Goal: Transaction & Acquisition: Purchase product/service

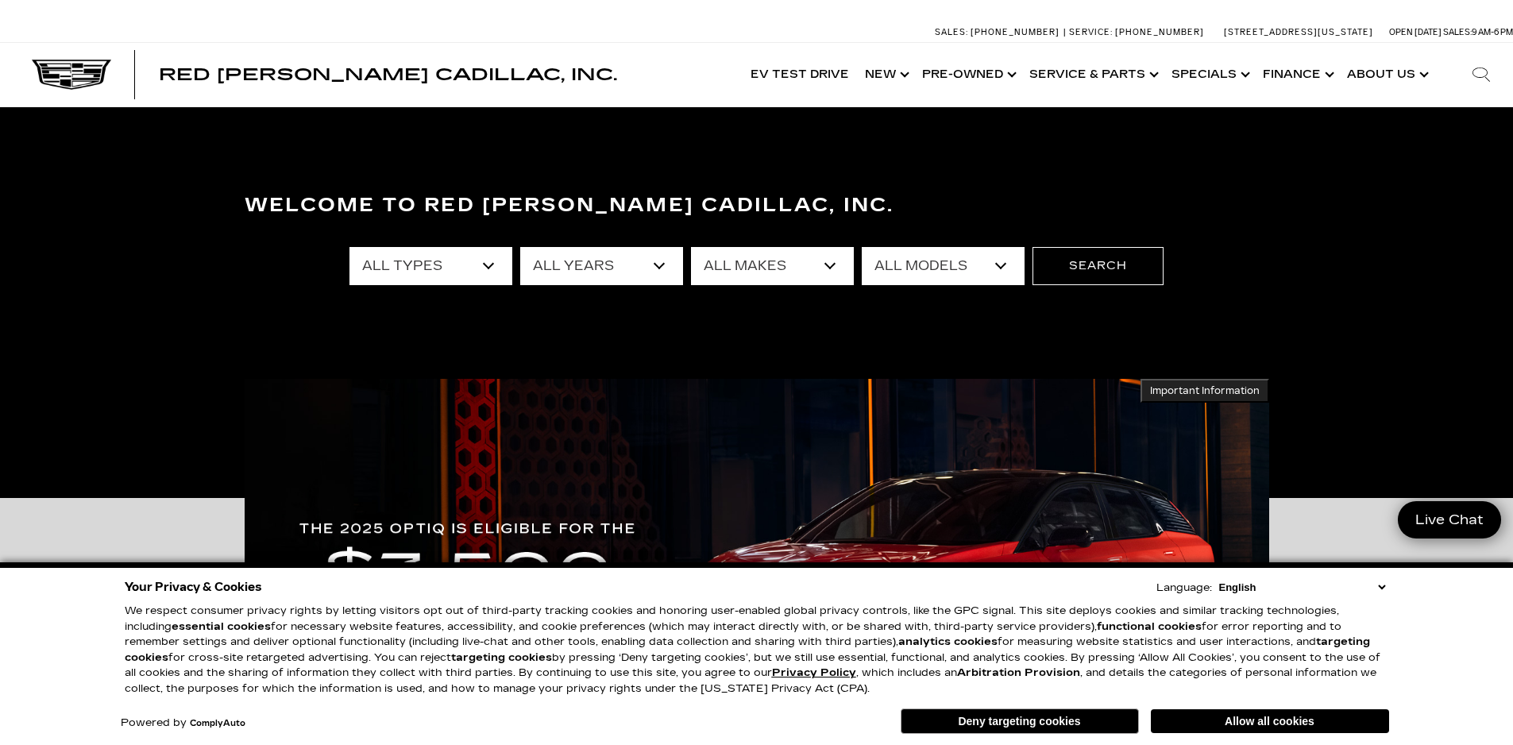
click at [1308, 704] on div "Your Privacy & Cookies Language: English Spanish / Español English / United Kin…" at bounding box center [757, 657] width 1271 height 168
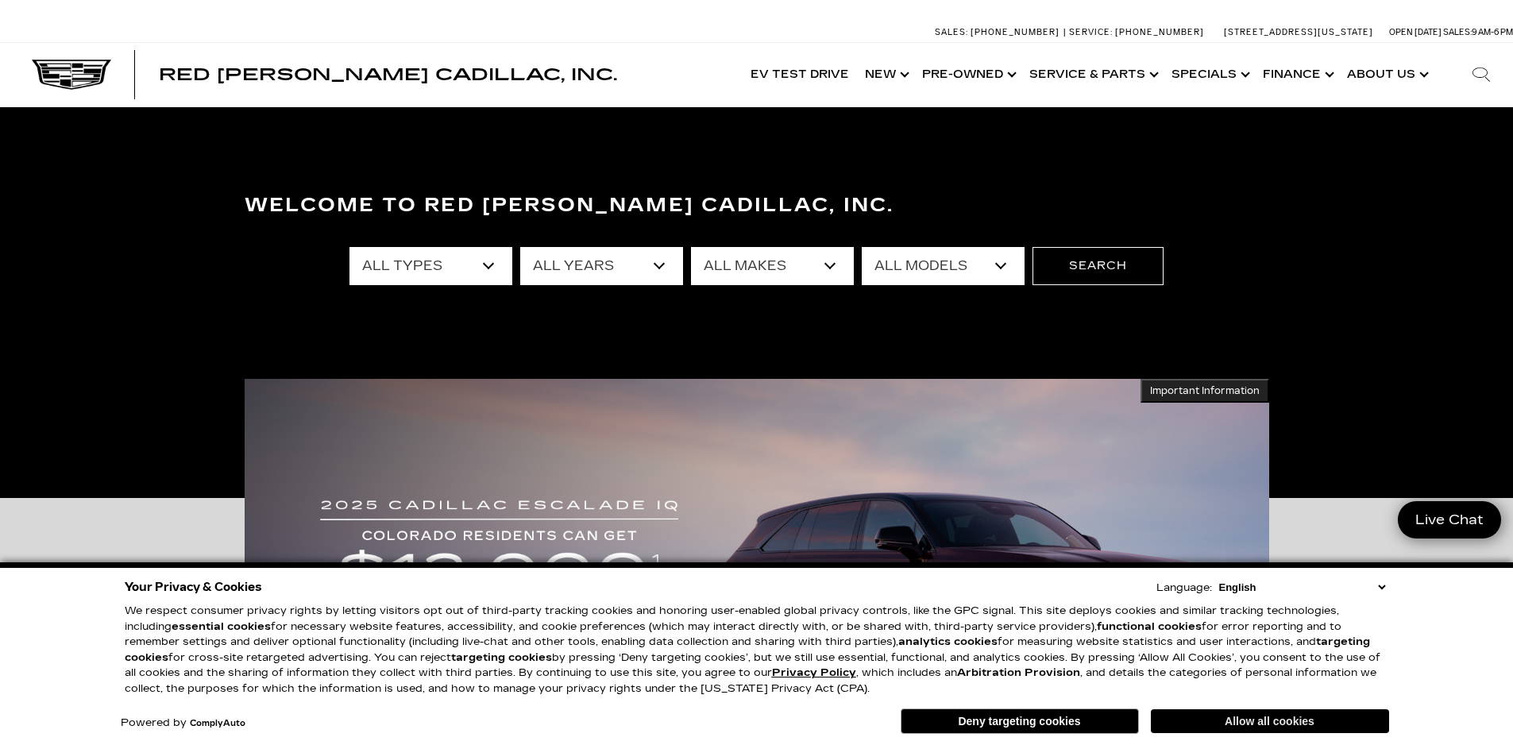
click at [1312, 717] on button "Allow all cookies" at bounding box center [1270, 721] width 238 height 24
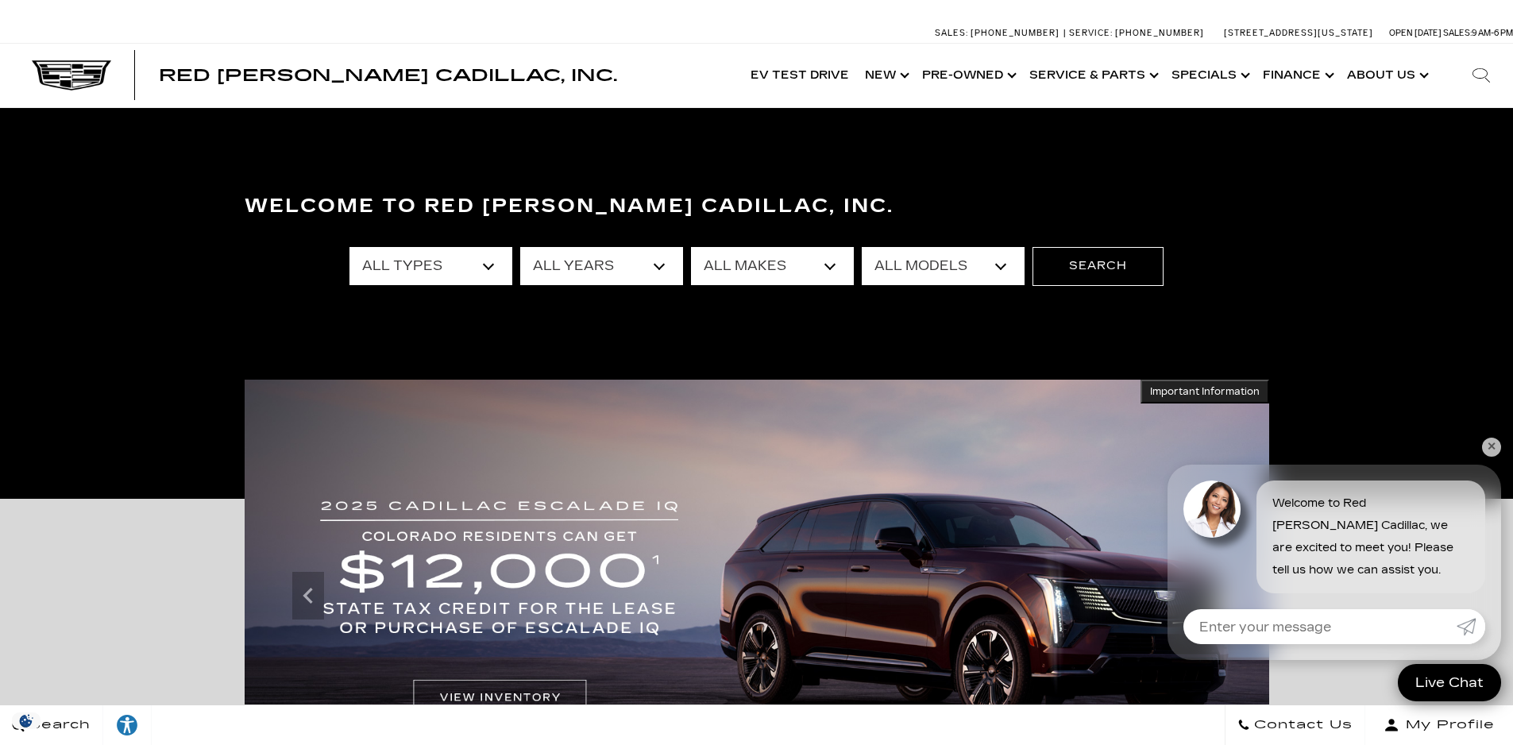
drag, startPoint x: 1497, startPoint y: 445, endPoint x: 1413, endPoint y: 396, distance: 97.2
click at [1497, 445] on link "✕" at bounding box center [1491, 447] width 19 height 19
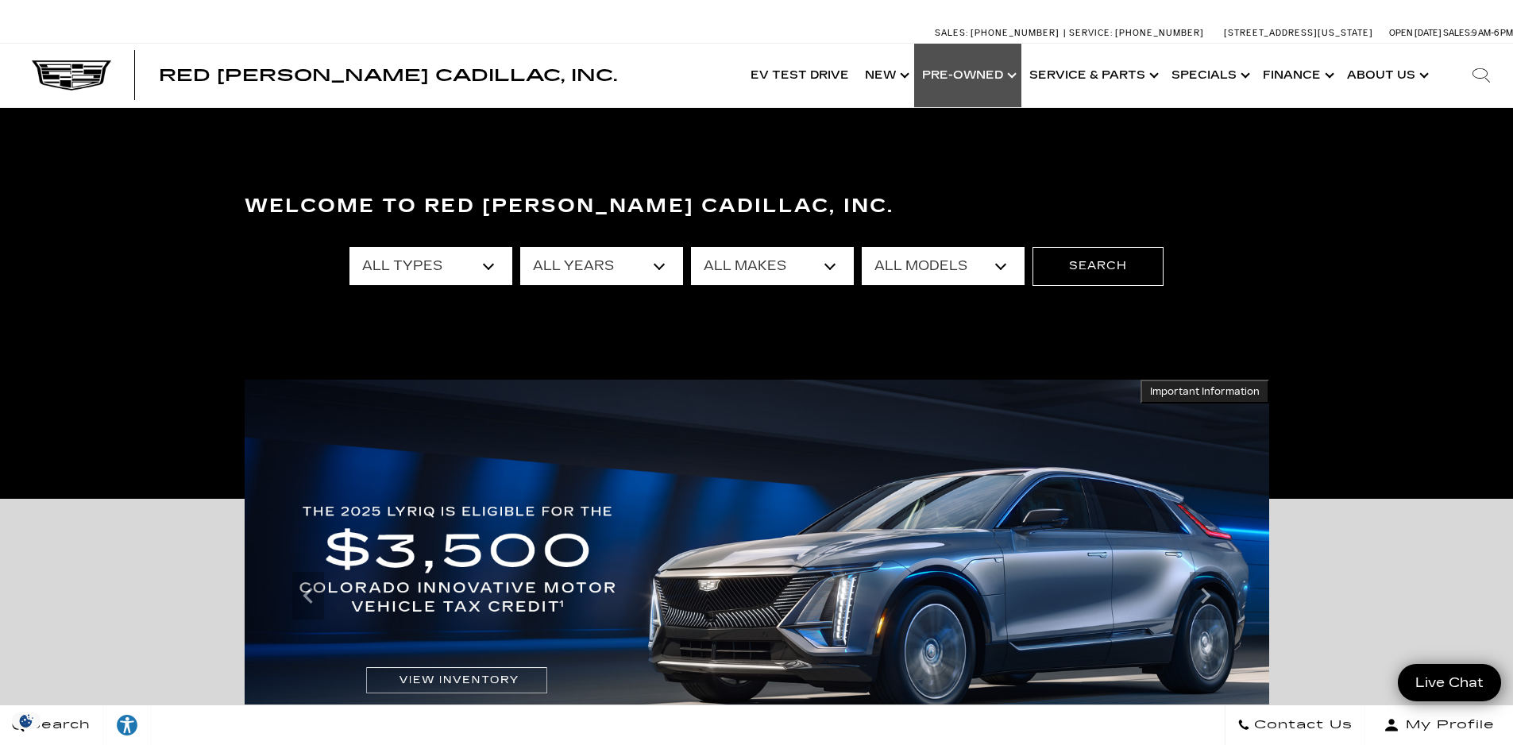
click at [1022, 74] on link "Show Pre-Owned" at bounding box center [967, 76] width 107 height 64
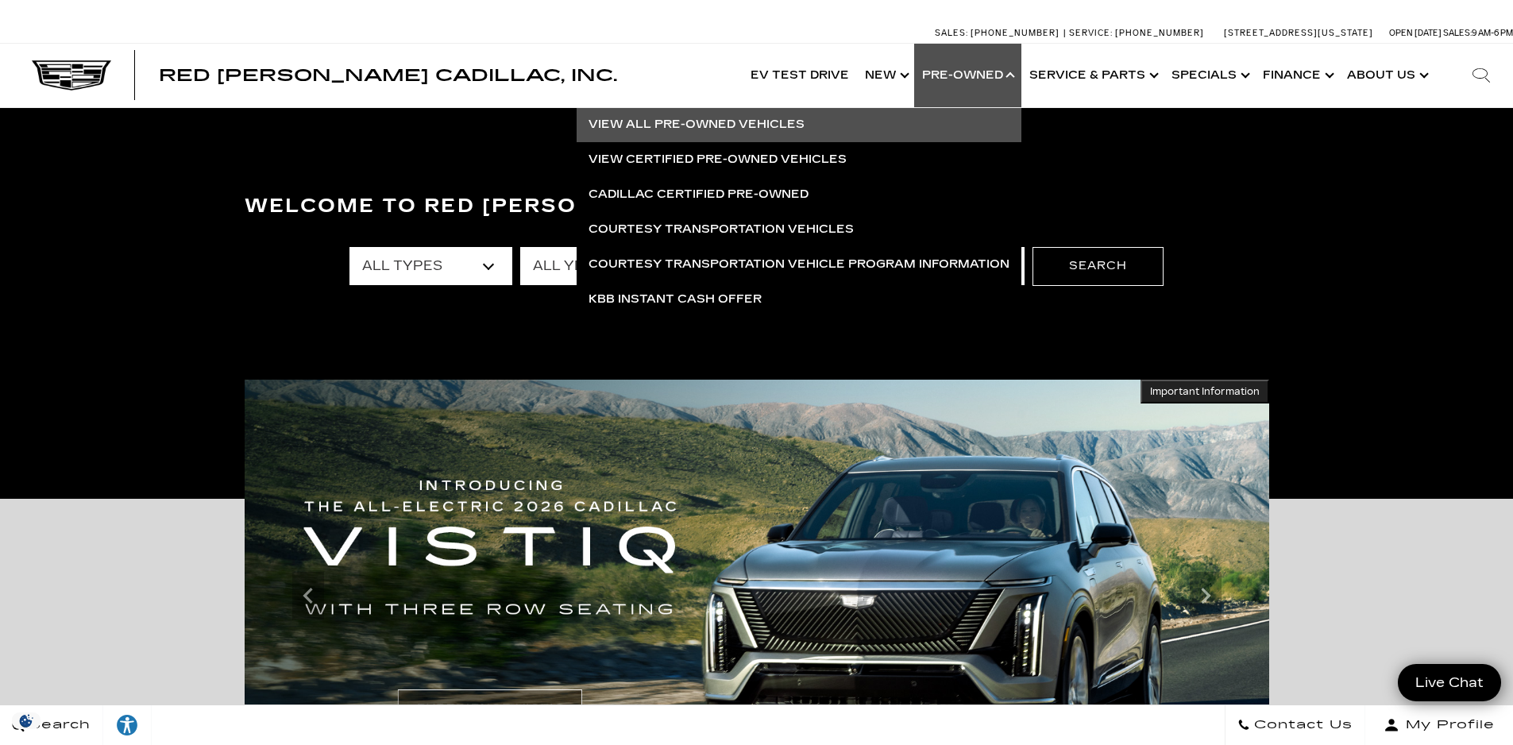
click at [724, 122] on link "View All Pre-Owned Vehicles" at bounding box center [799, 124] width 445 height 35
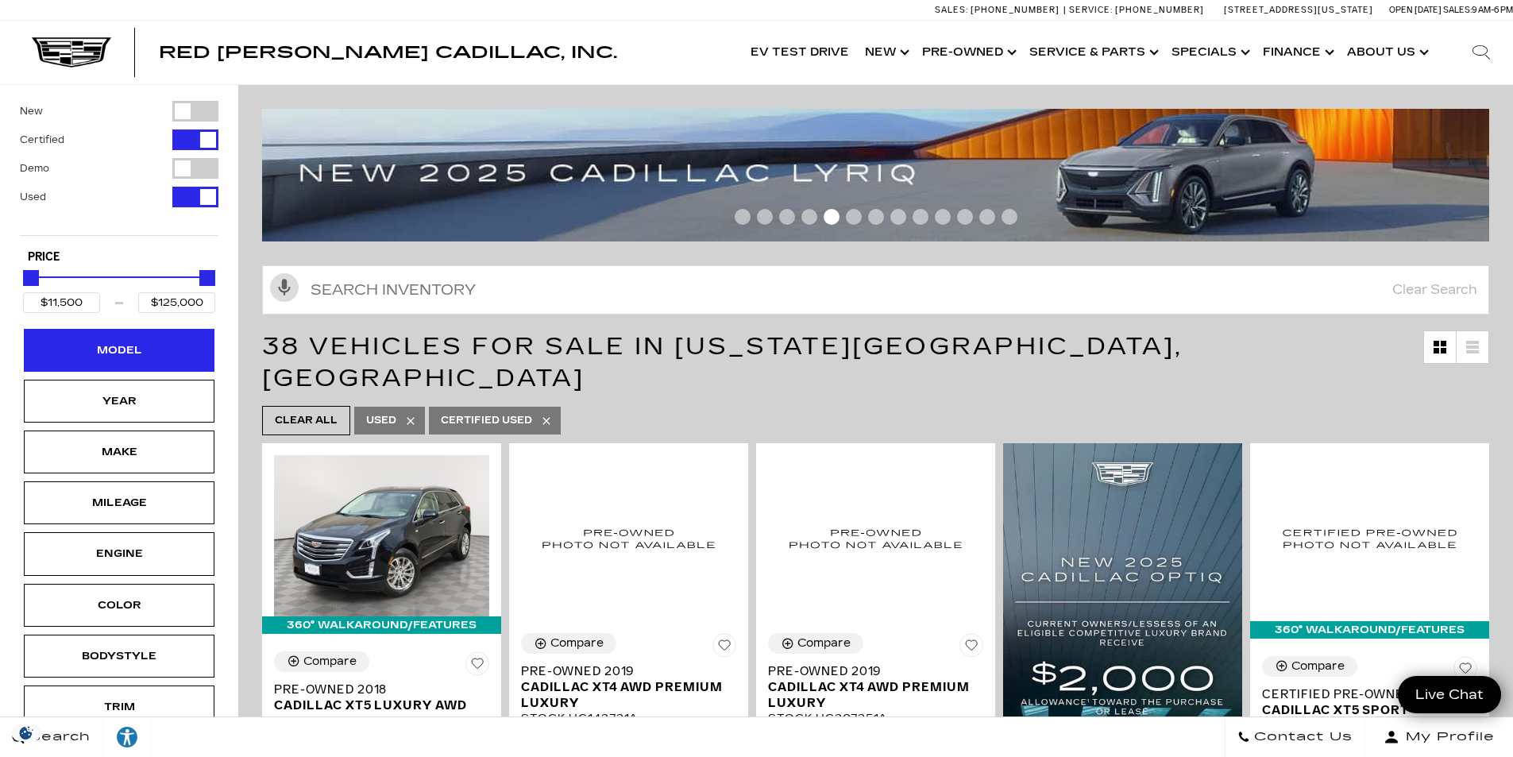
click at [102, 350] on div "Model" at bounding box center [118, 350] width 79 height 17
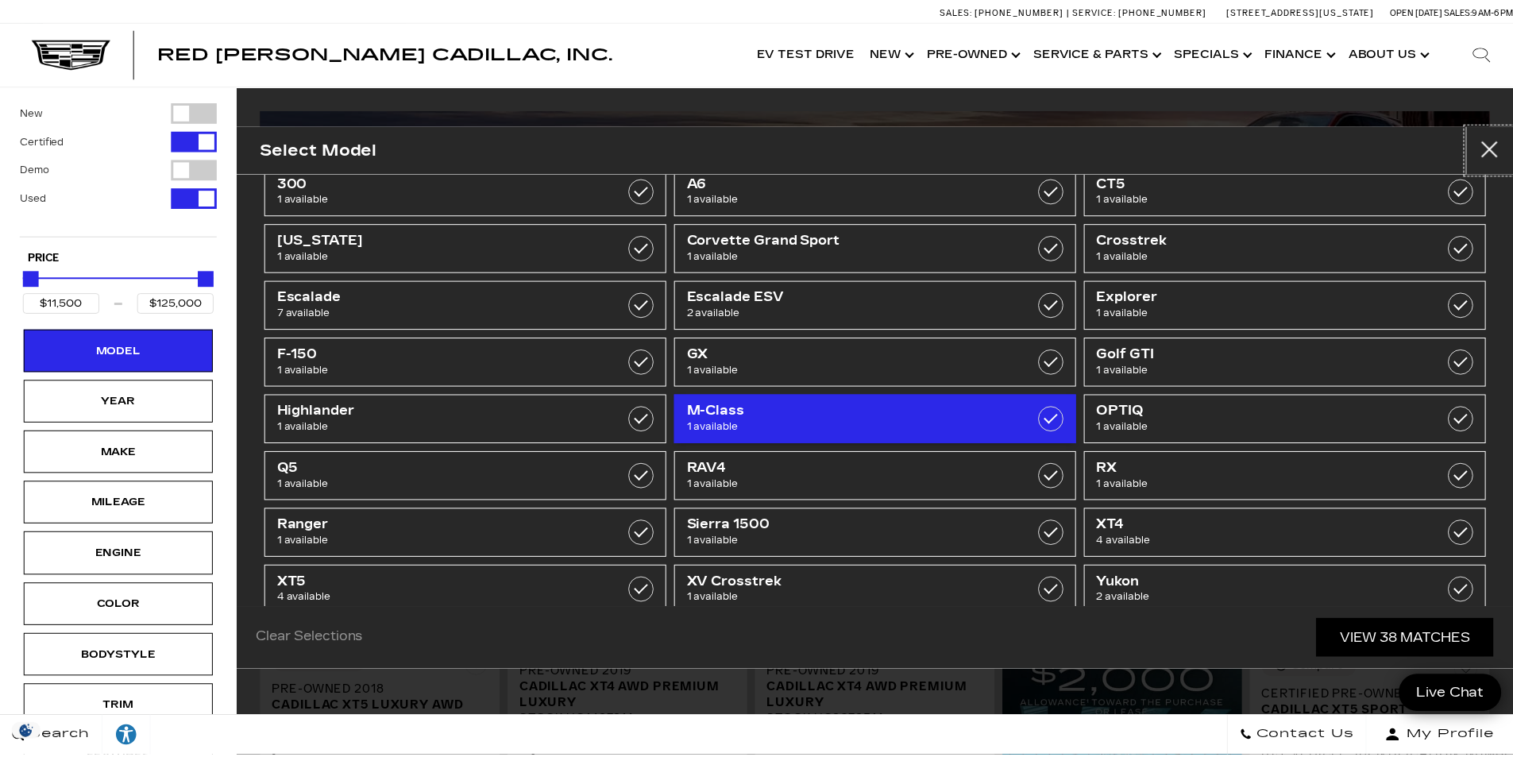
scroll to position [71, 0]
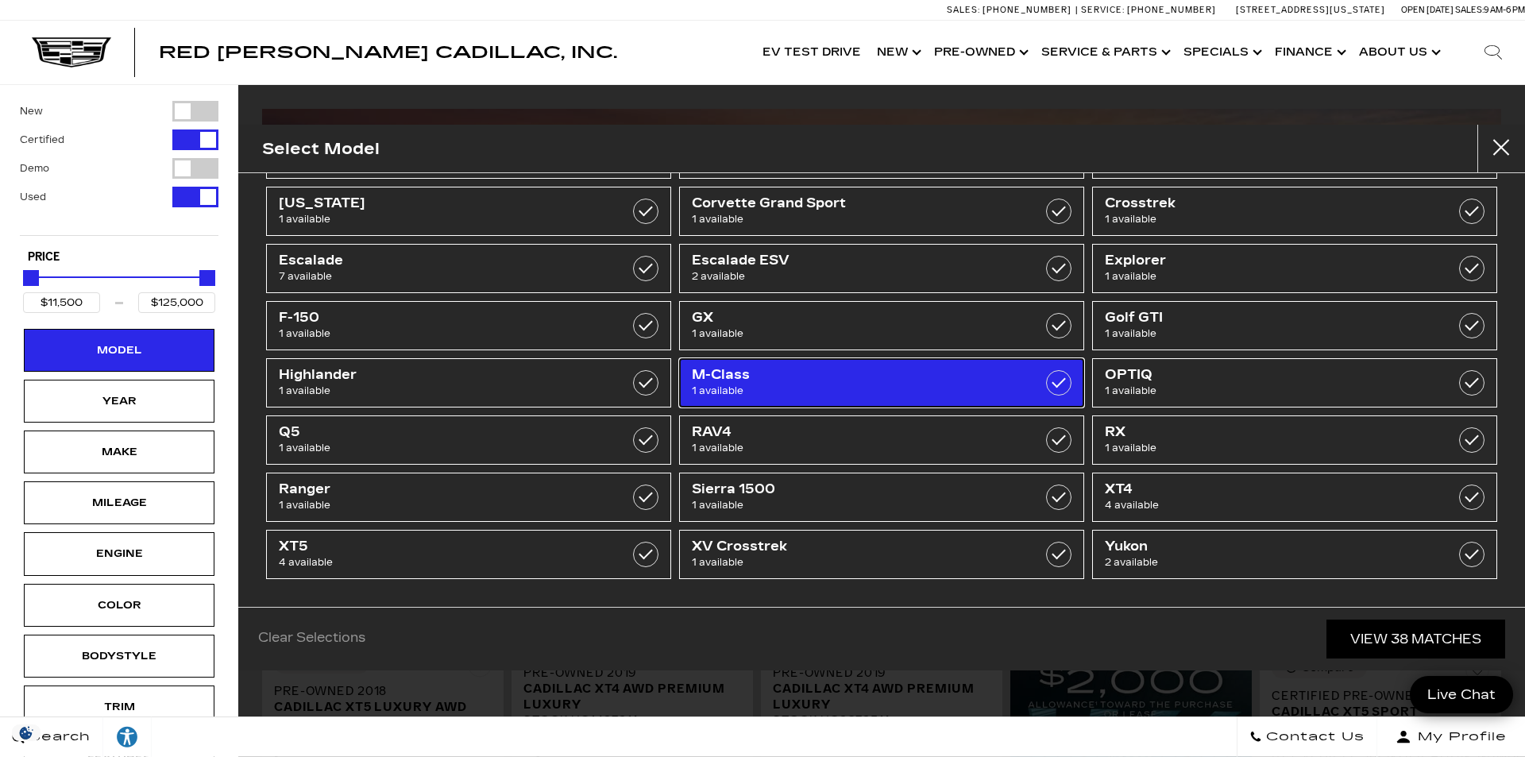
click at [913, 367] on link "M-Class 1 available" at bounding box center [881, 382] width 405 height 49
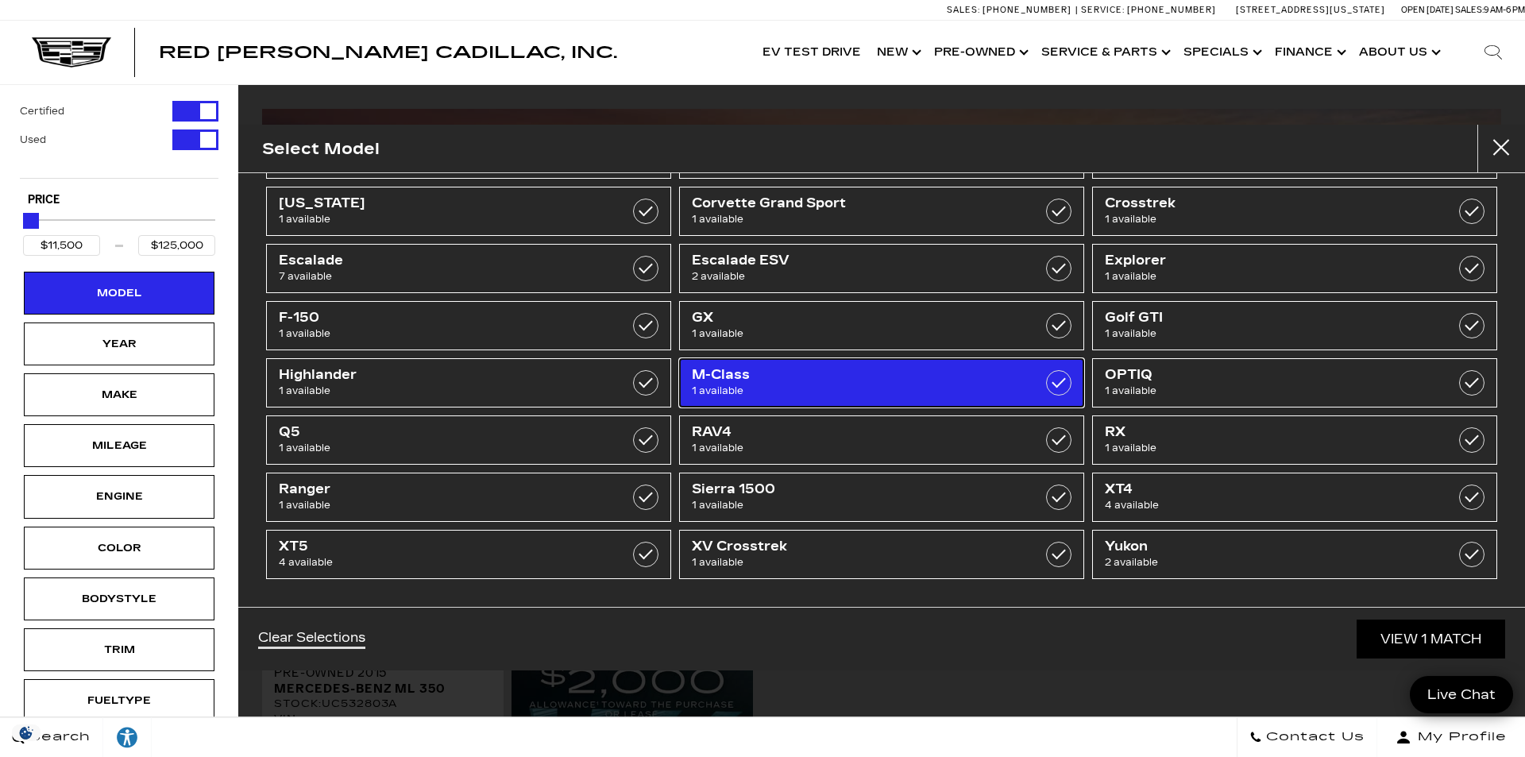
type input "$16,950"
checkbox input "true"
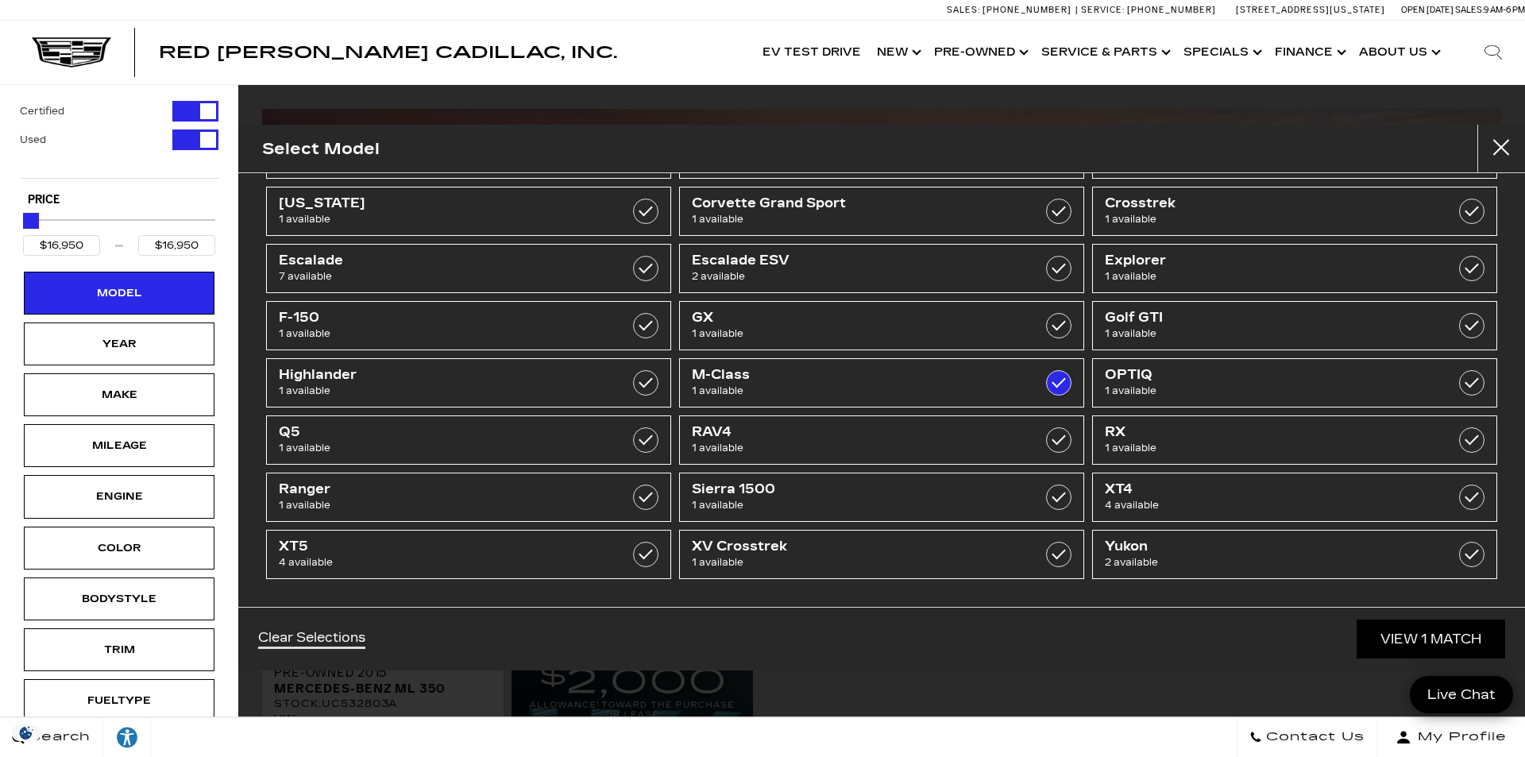
drag, startPoint x: 1041, startPoint y: 142, endPoint x: 1281, endPoint y: 137, distance: 240.0
click at [1041, 142] on div "Select Model" at bounding box center [881, 149] width 1287 height 48
click at [1500, 150] on button "Close" at bounding box center [1502, 149] width 48 height 48
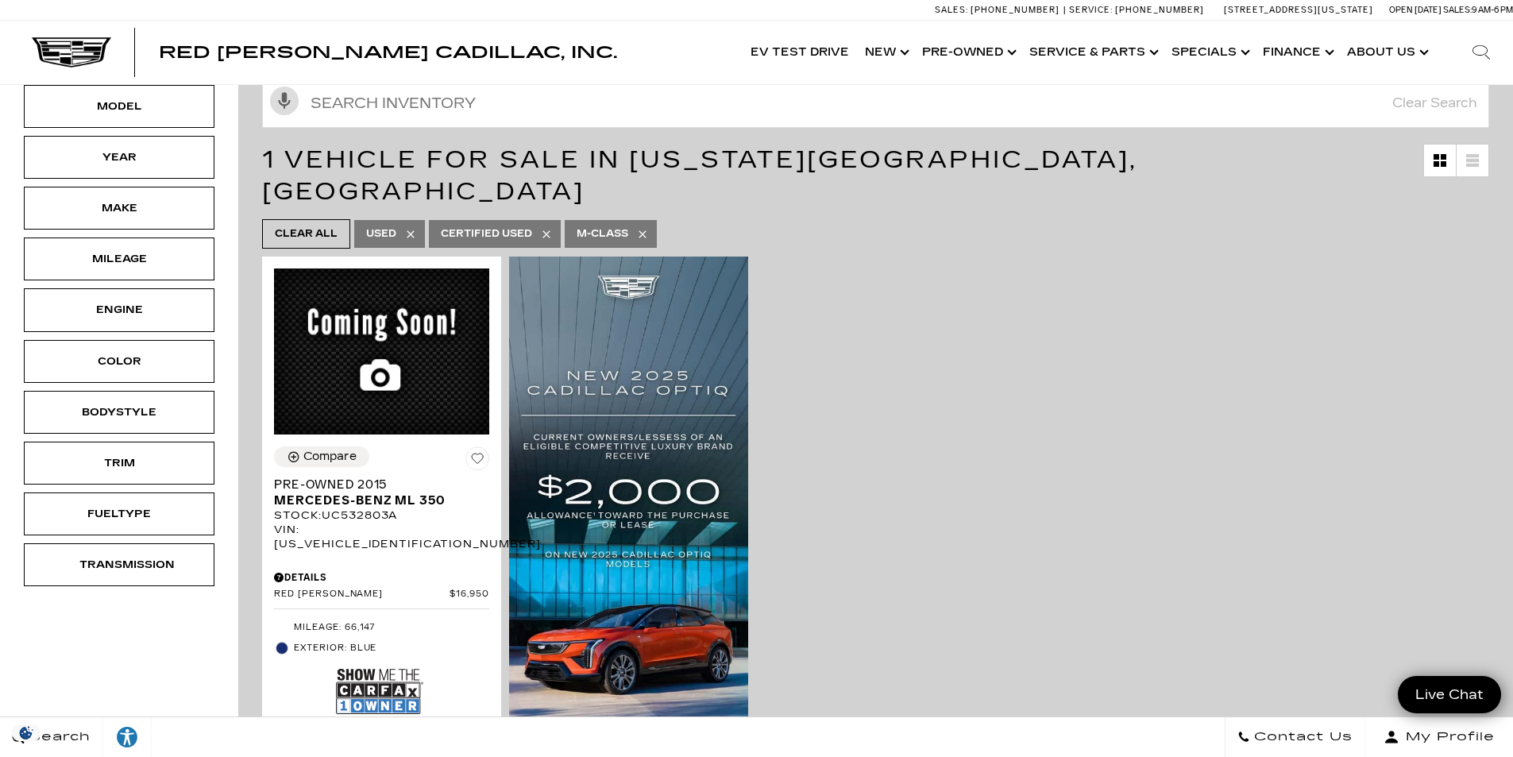
scroll to position [159, 0]
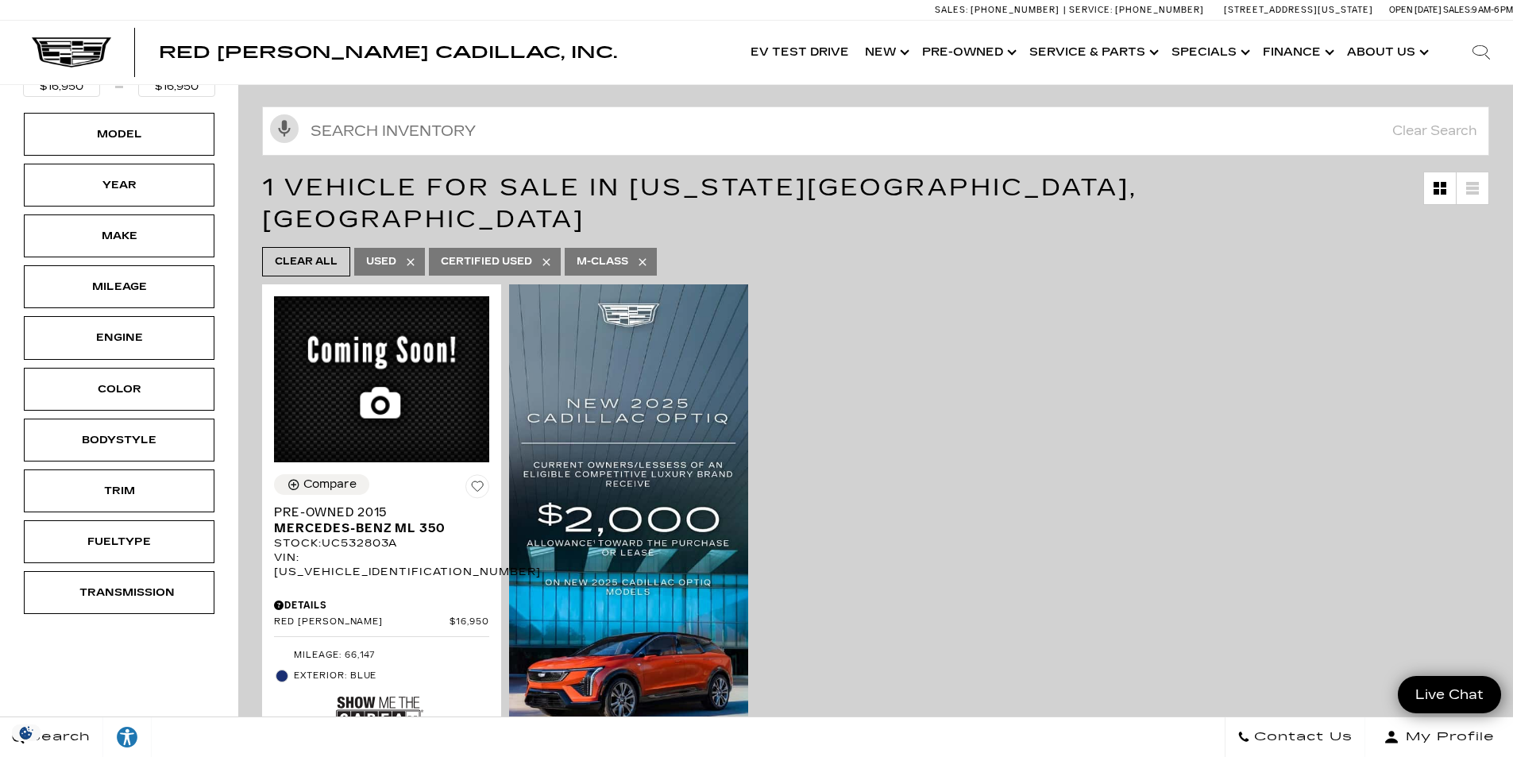
click at [642, 256] on icon at bounding box center [642, 262] width 13 height 13
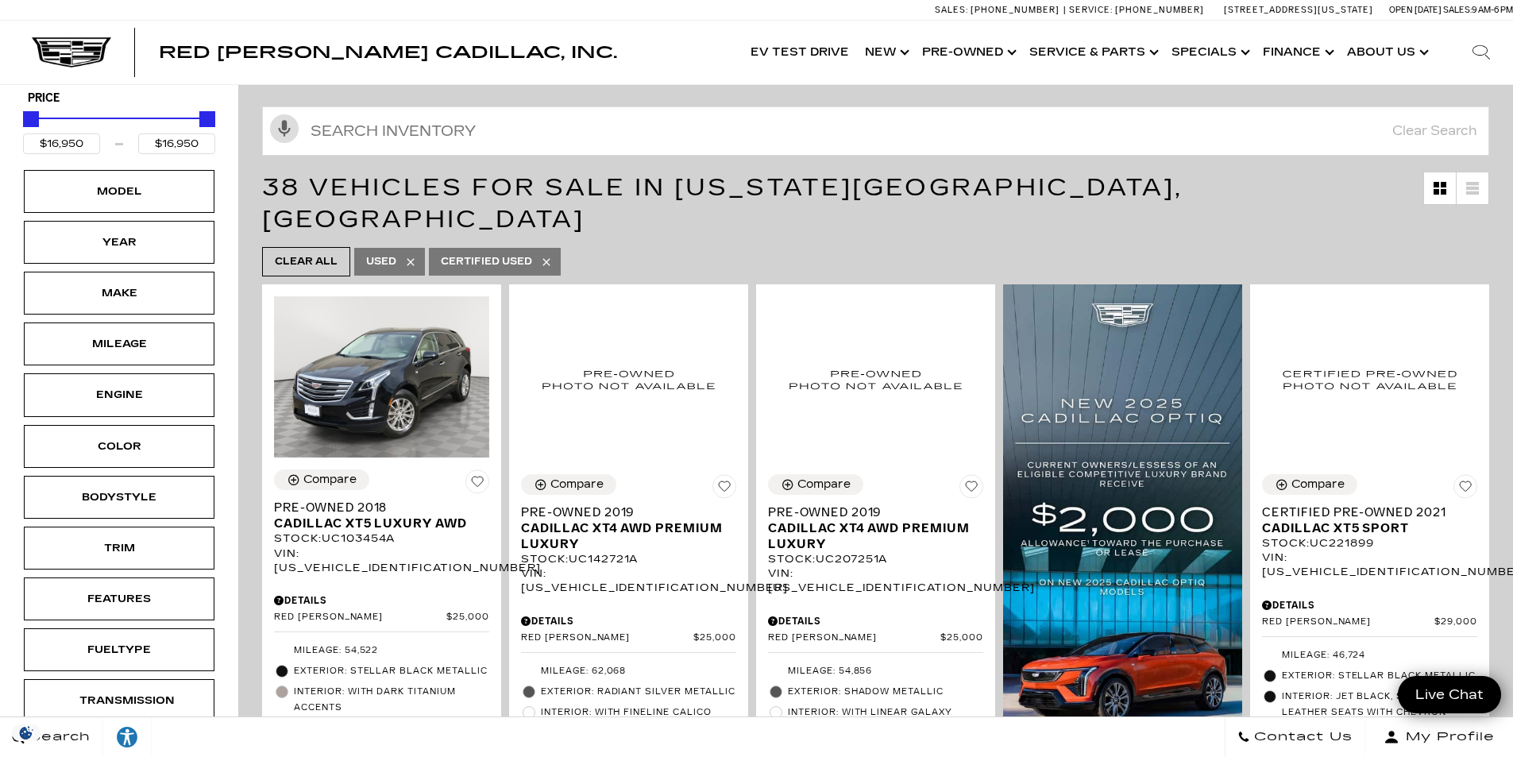
type input "$11,500"
type input "$125,000"
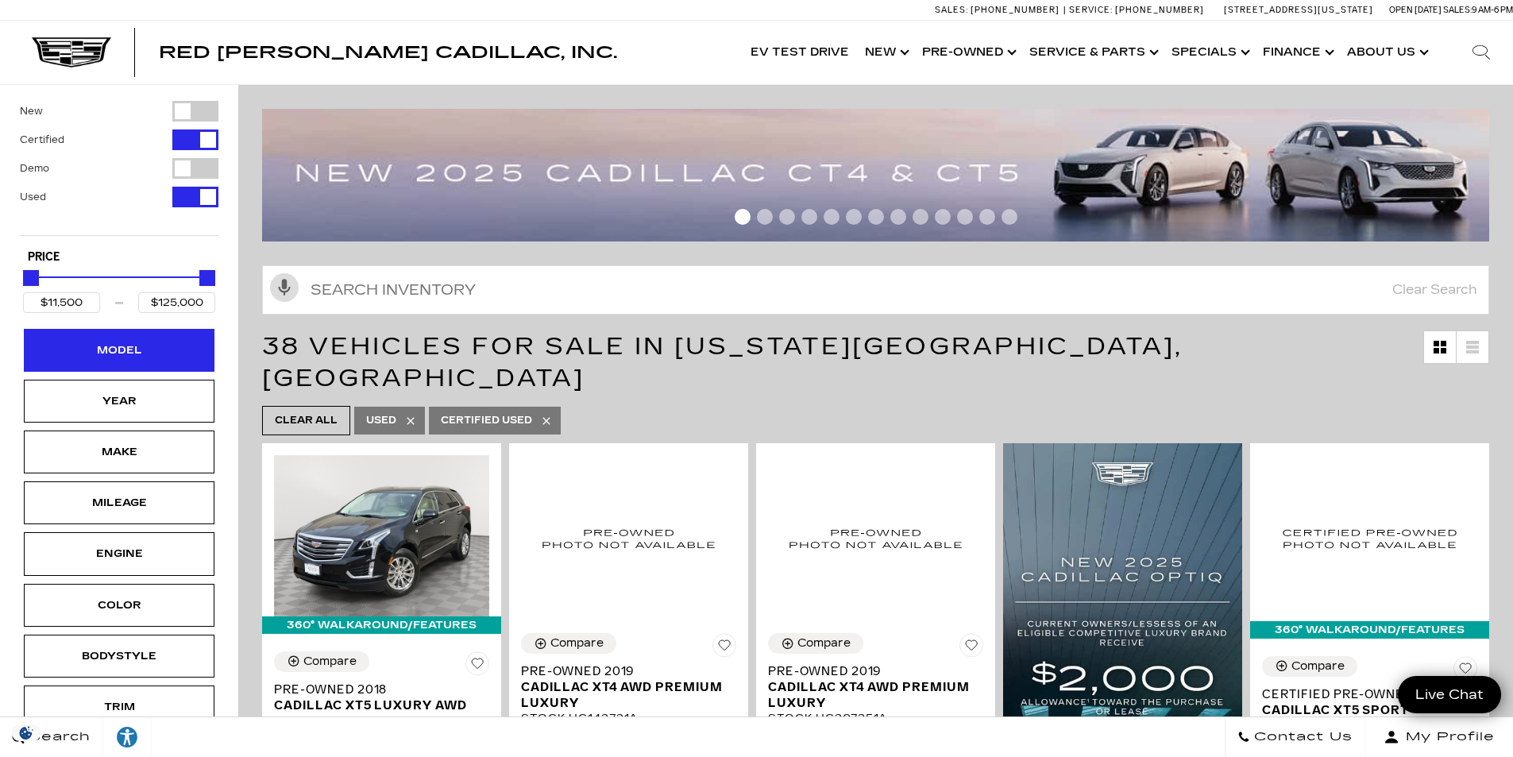
click at [151, 350] on div "Model" at bounding box center [118, 350] width 79 height 17
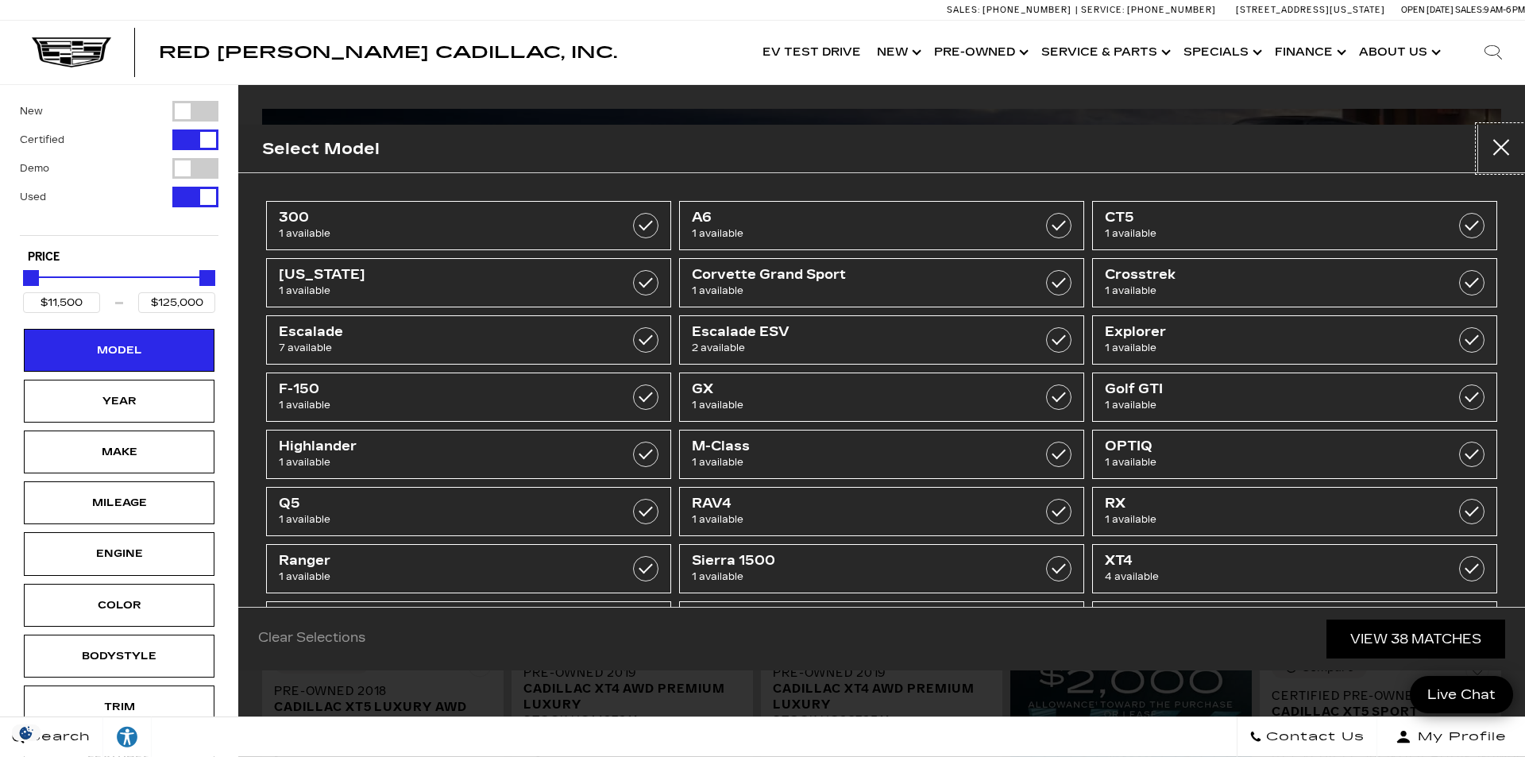
click at [1497, 142] on button "Close" at bounding box center [1502, 149] width 48 height 48
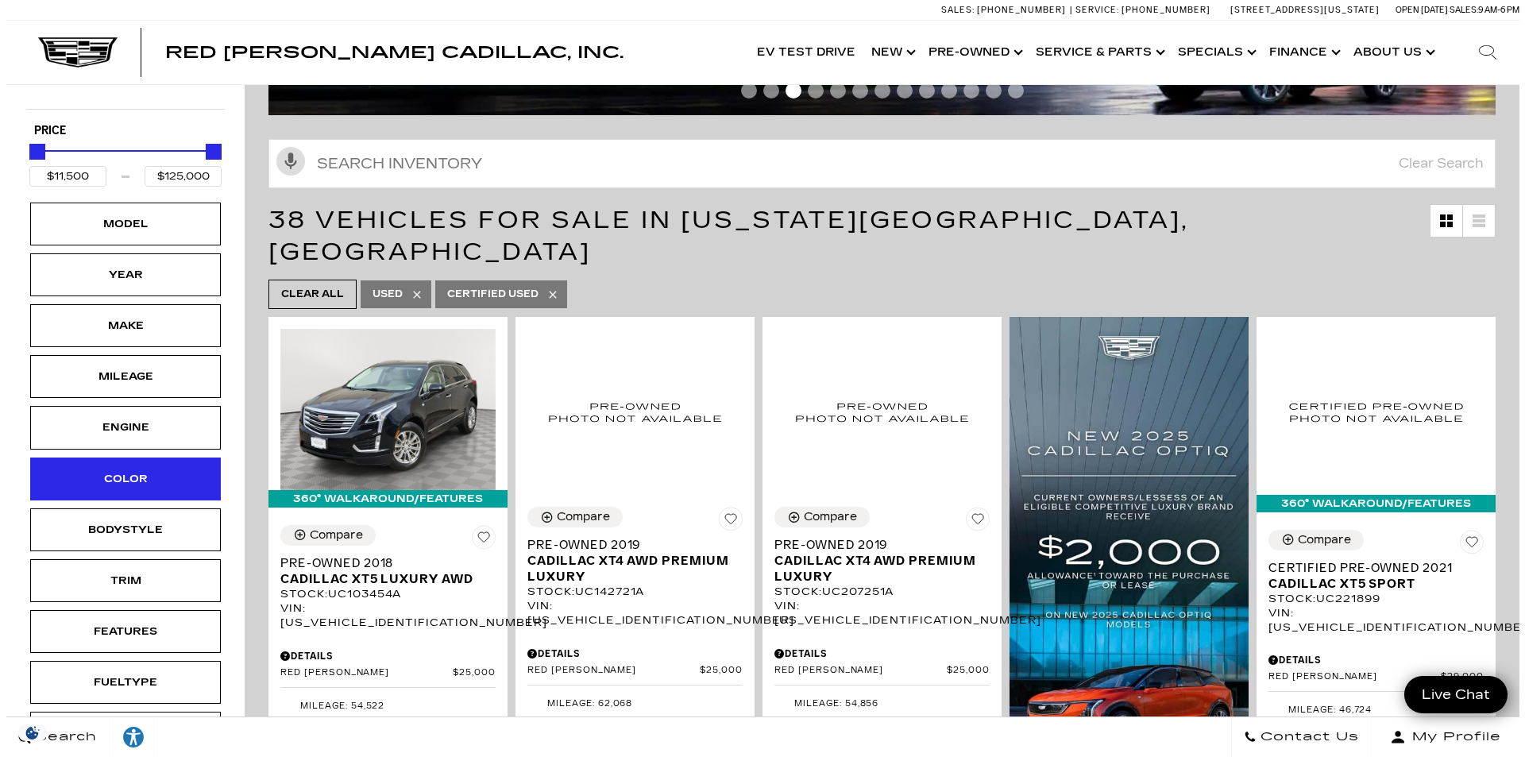
scroll to position [238, 0]
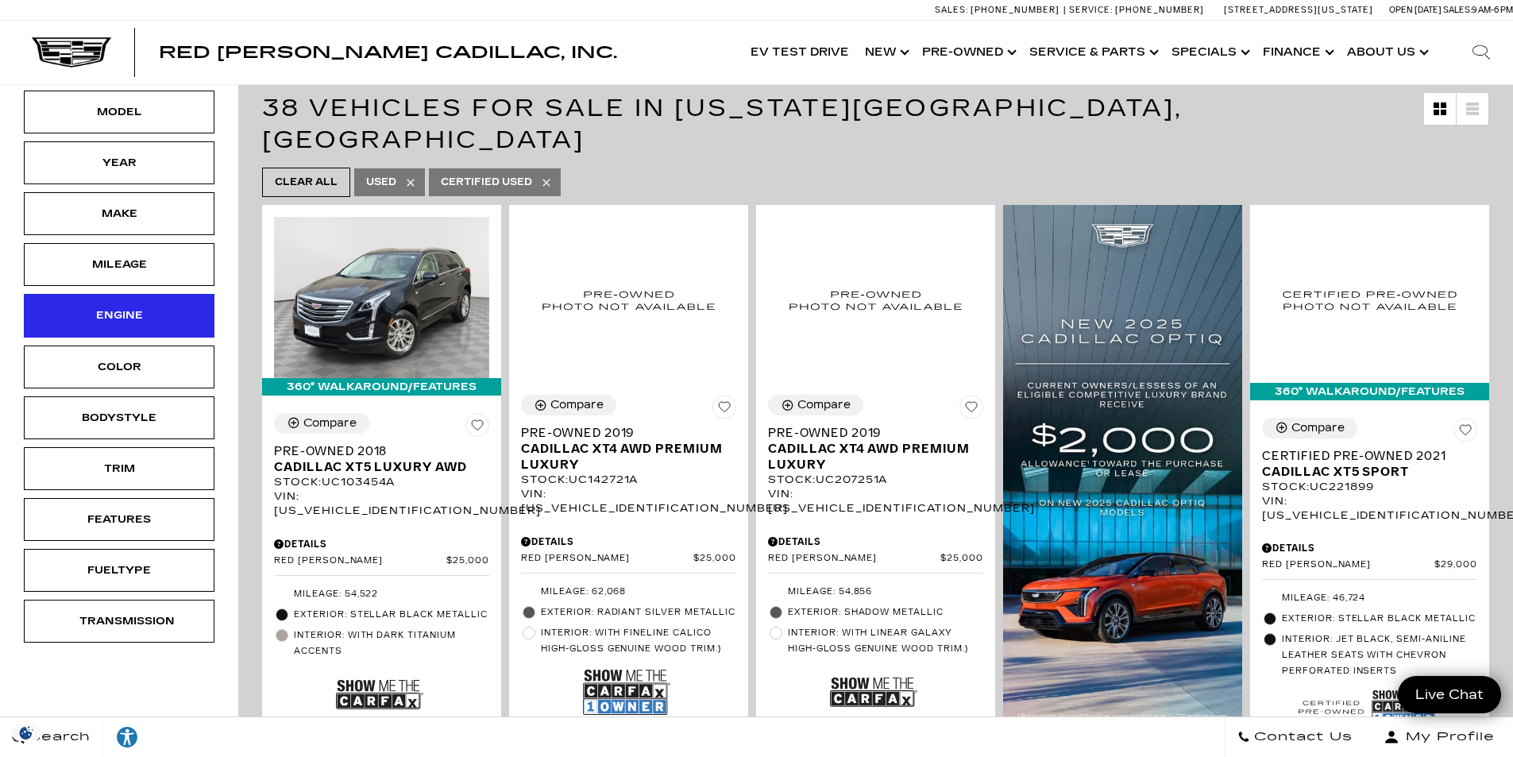
click at [113, 303] on div "Engine" at bounding box center [119, 315] width 191 height 43
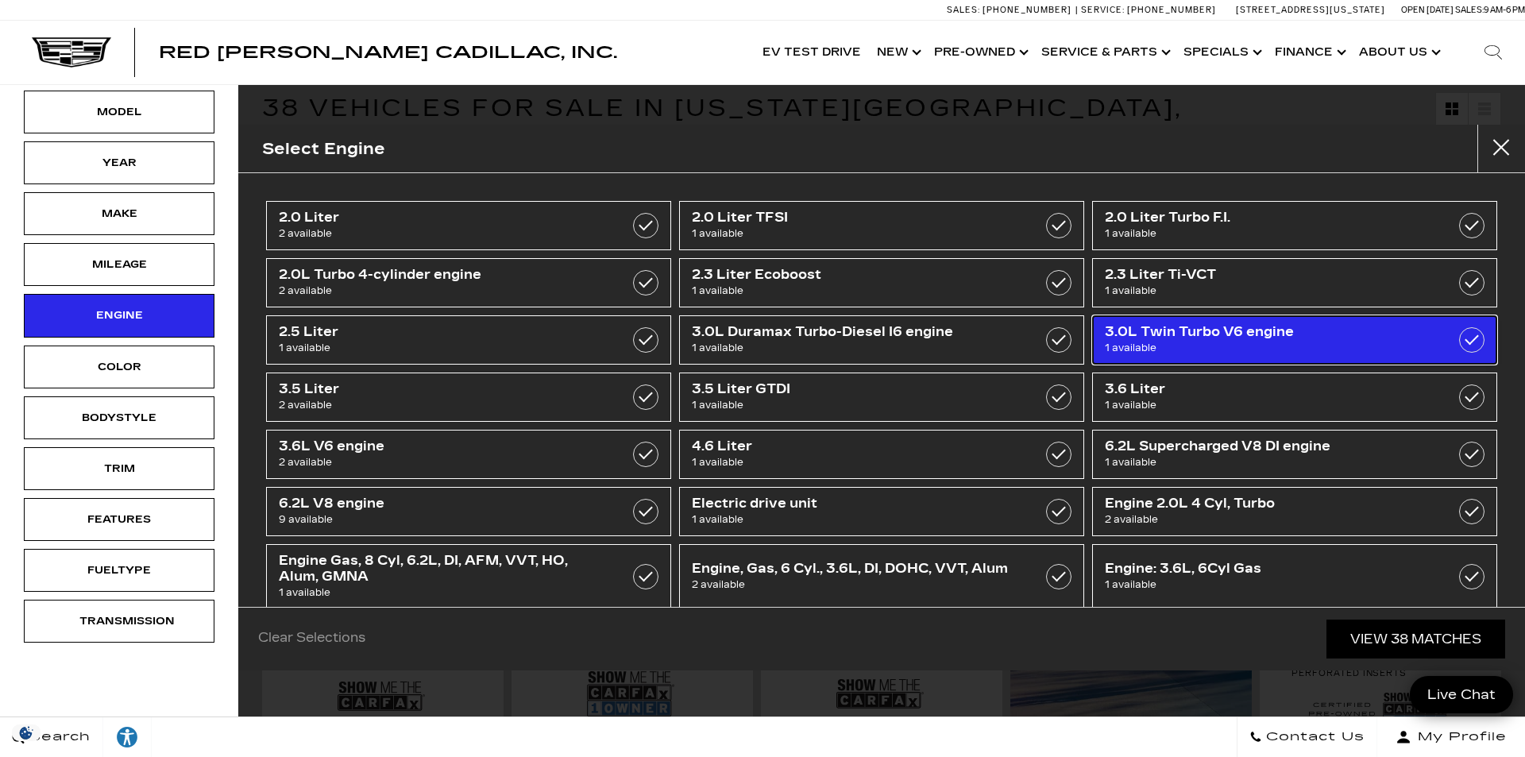
click at [1381, 333] on span "3.0L Twin Turbo V6 engine" at bounding box center [1266, 332] width 323 height 16
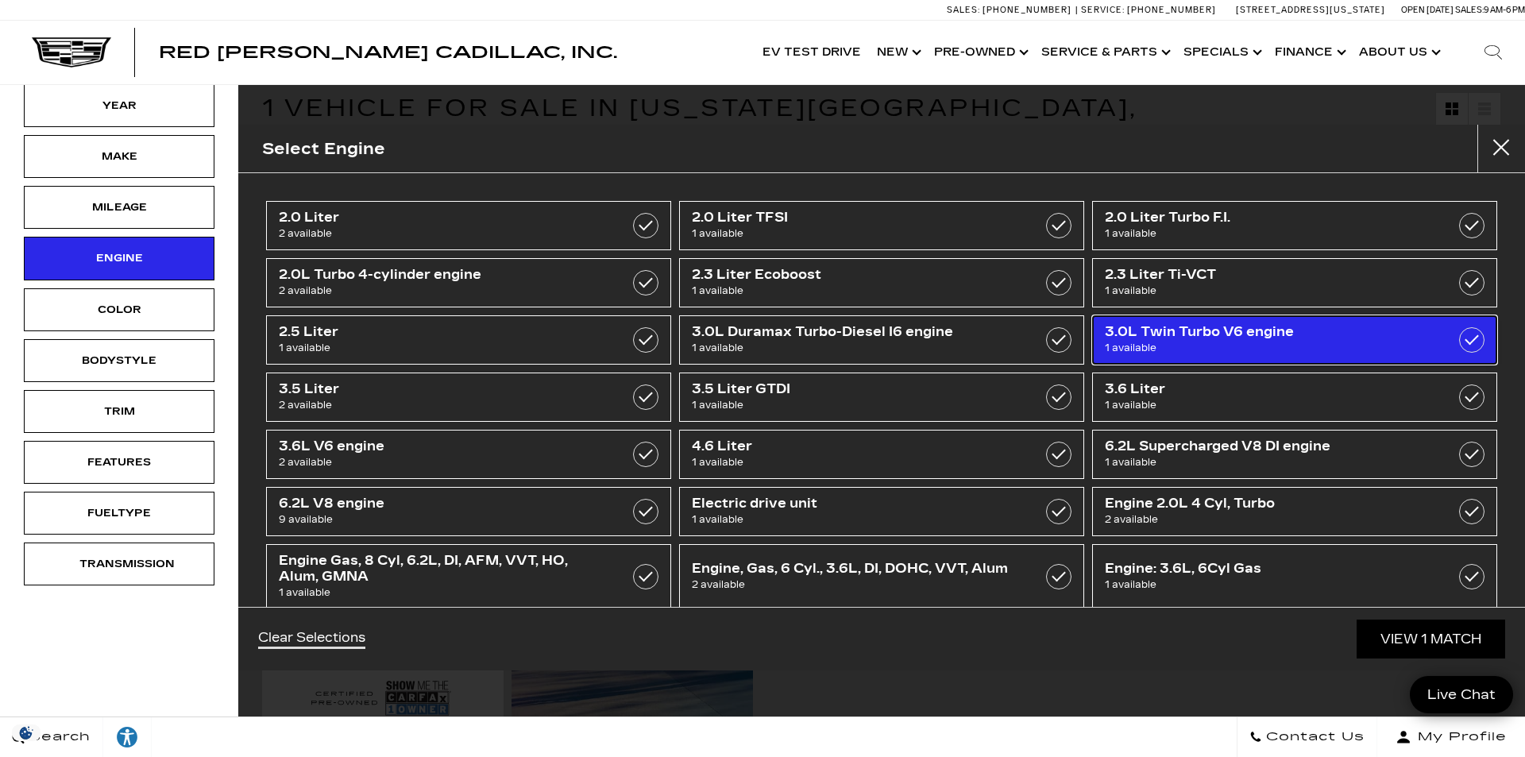
type input "$48,000"
checkbox input "true"
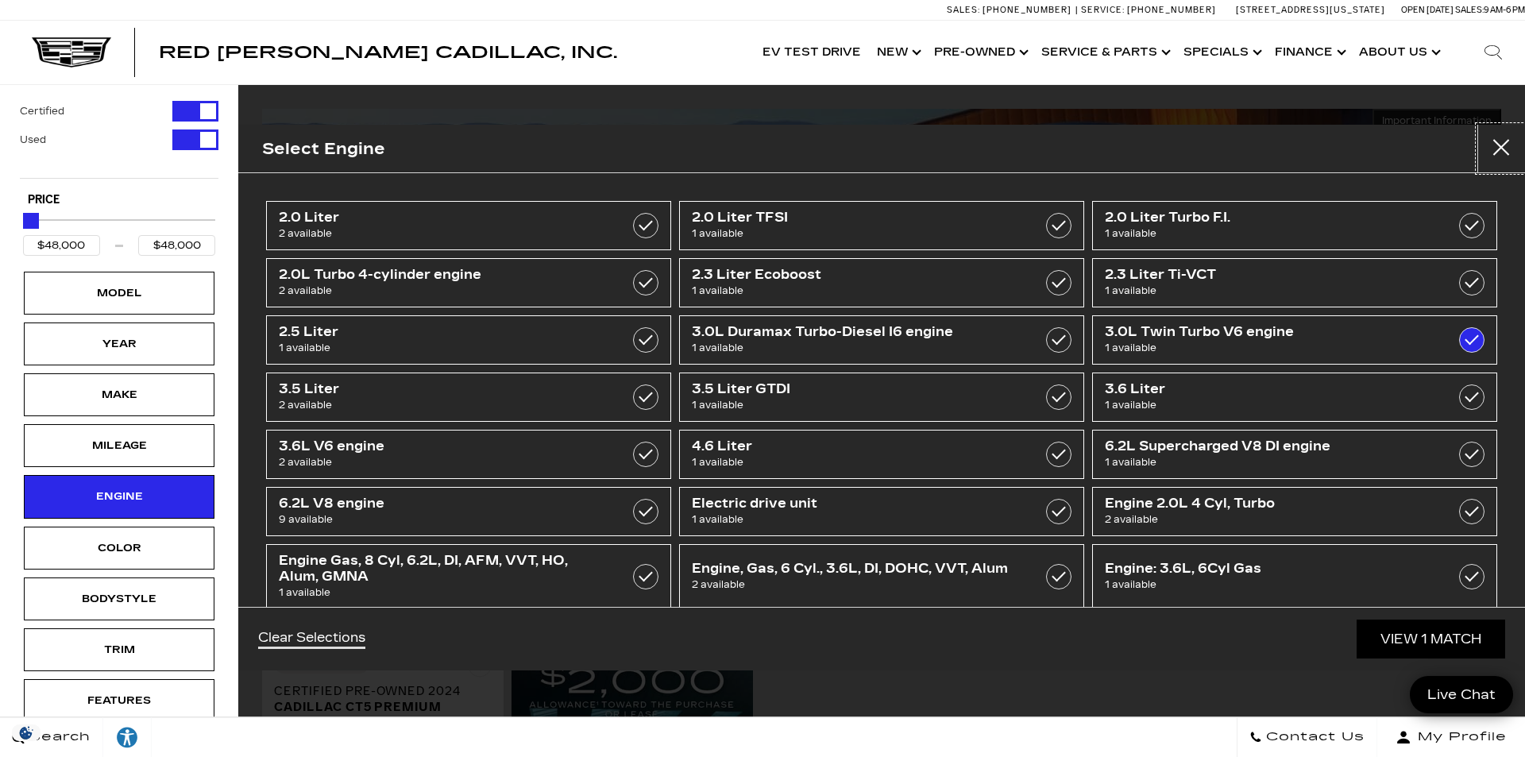
click at [1493, 145] on button "Close" at bounding box center [1502, 149] width 48 height 48
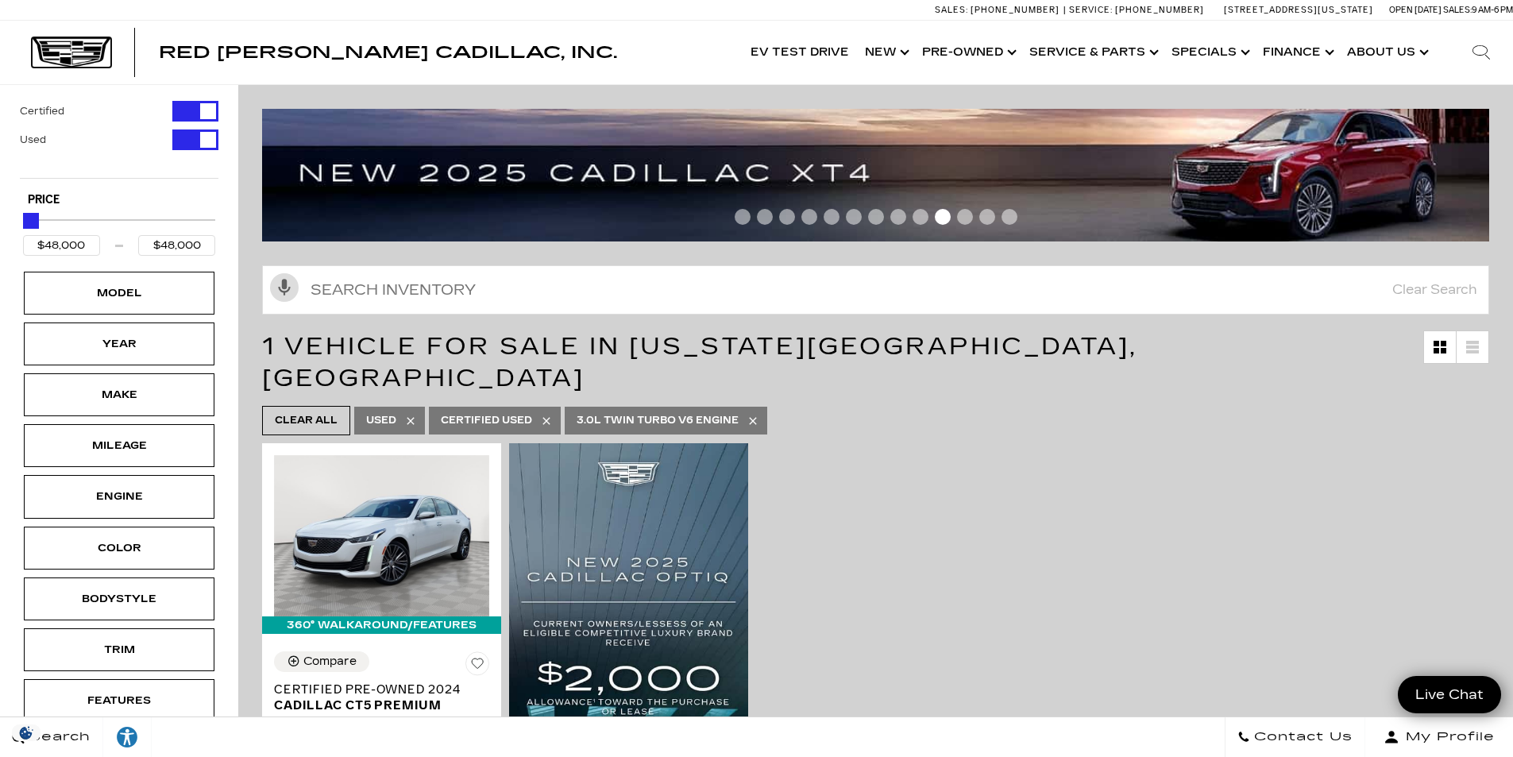
click at [67, 45] on img at bounding box center [71, 52] width 79 height 30
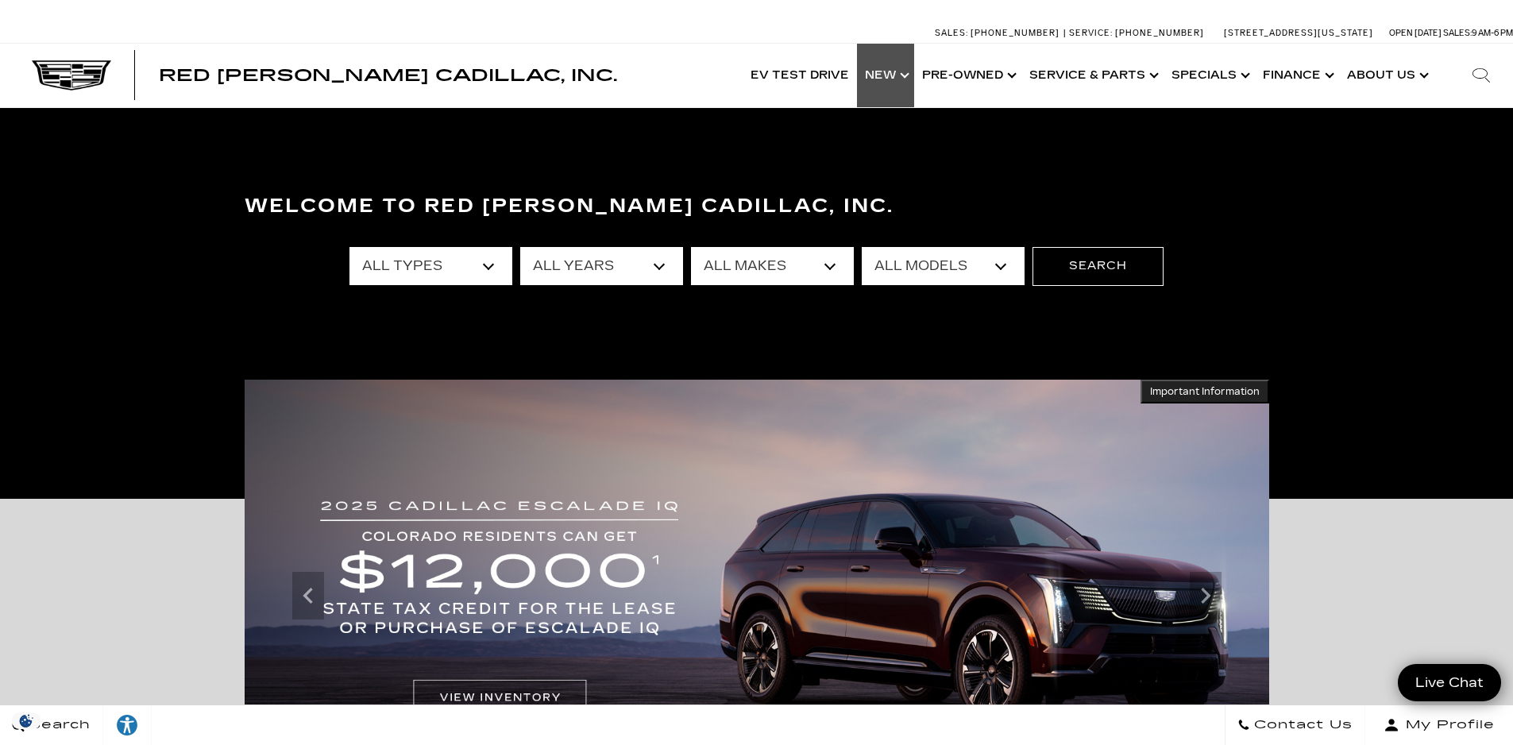
click at [907, 80] on link "Show New" at bounding box center [885, 76] width 57 height 64
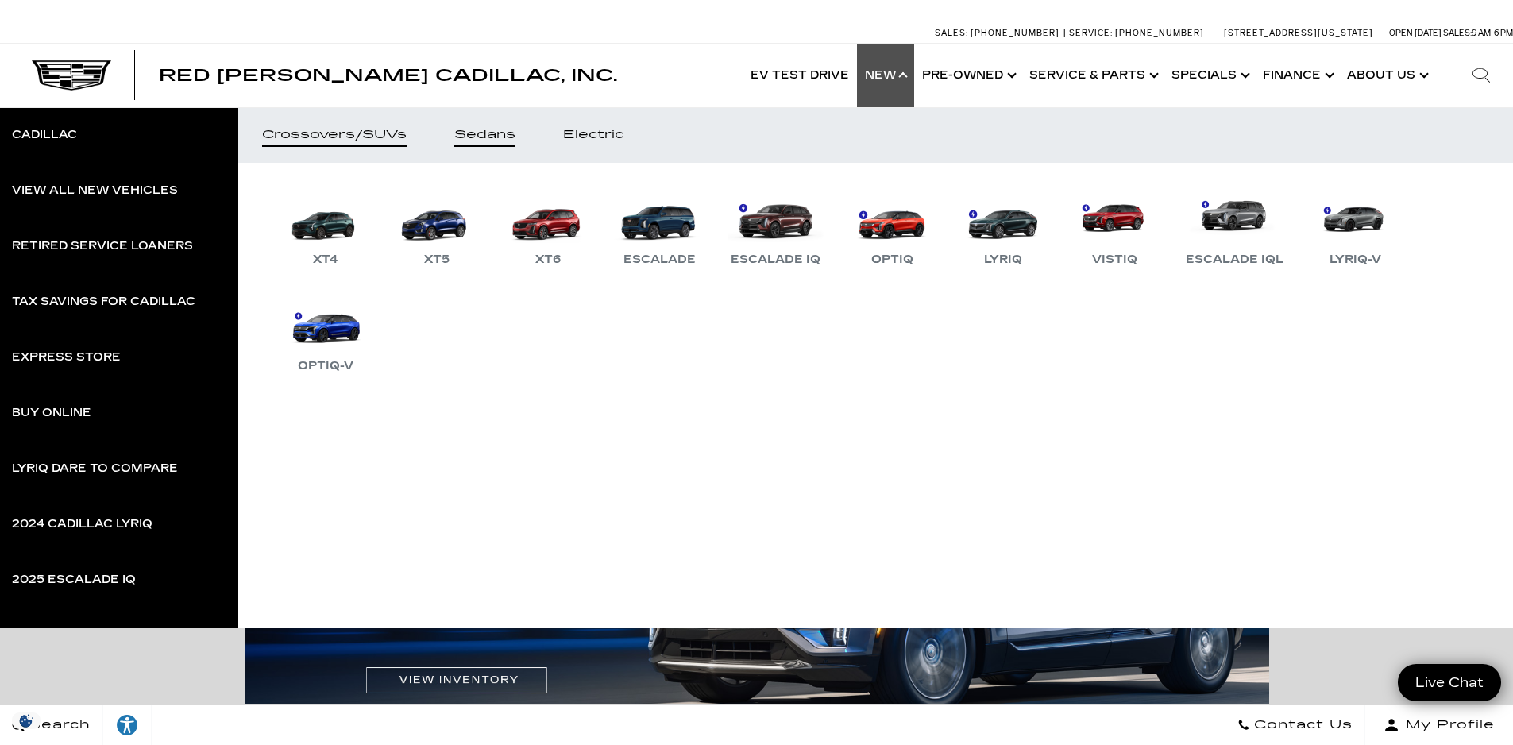
click at [508, 138] on div "Sedans" at bounding box center [484, 134] width 61 height 11
